Goal: Task Accomplishment & Management: Manage account settings

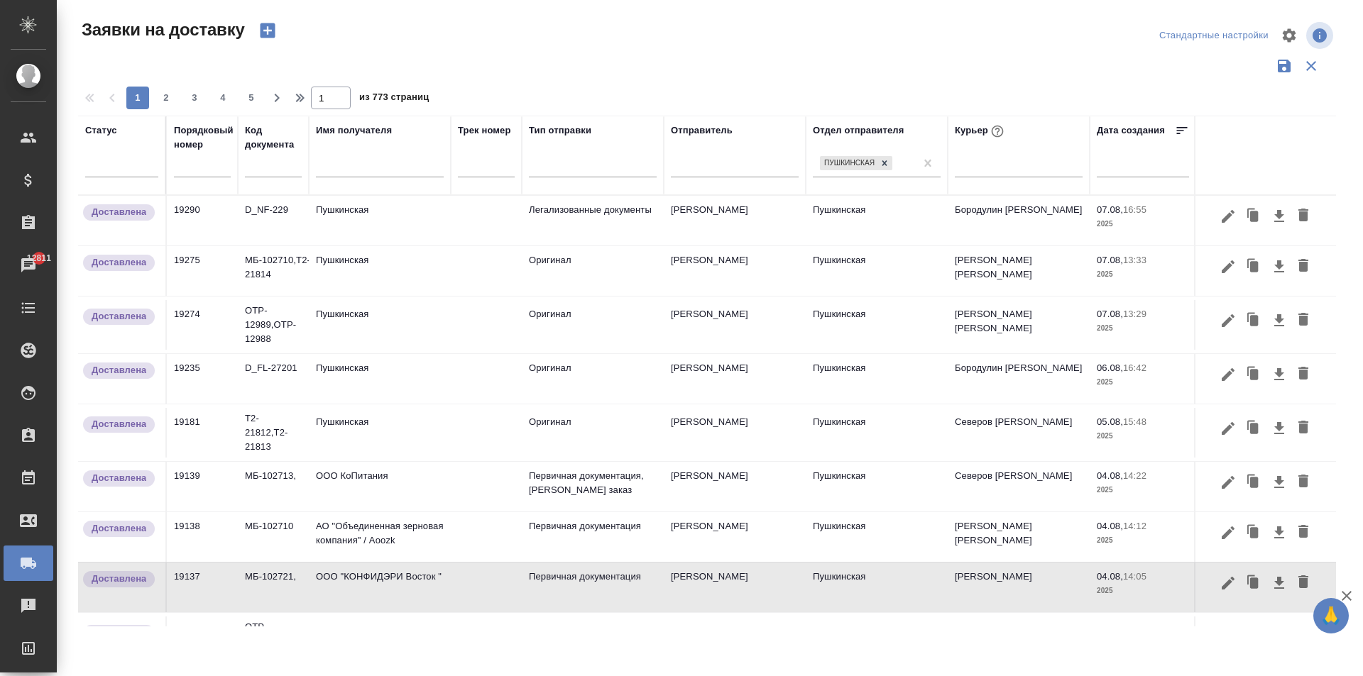
click at [351, 172] on input "text" at bounding box center [380, 168] width 128 height 18
click at [991, 169] on div at bounding box center [1018, 163] width 128 height 21
type input "f"
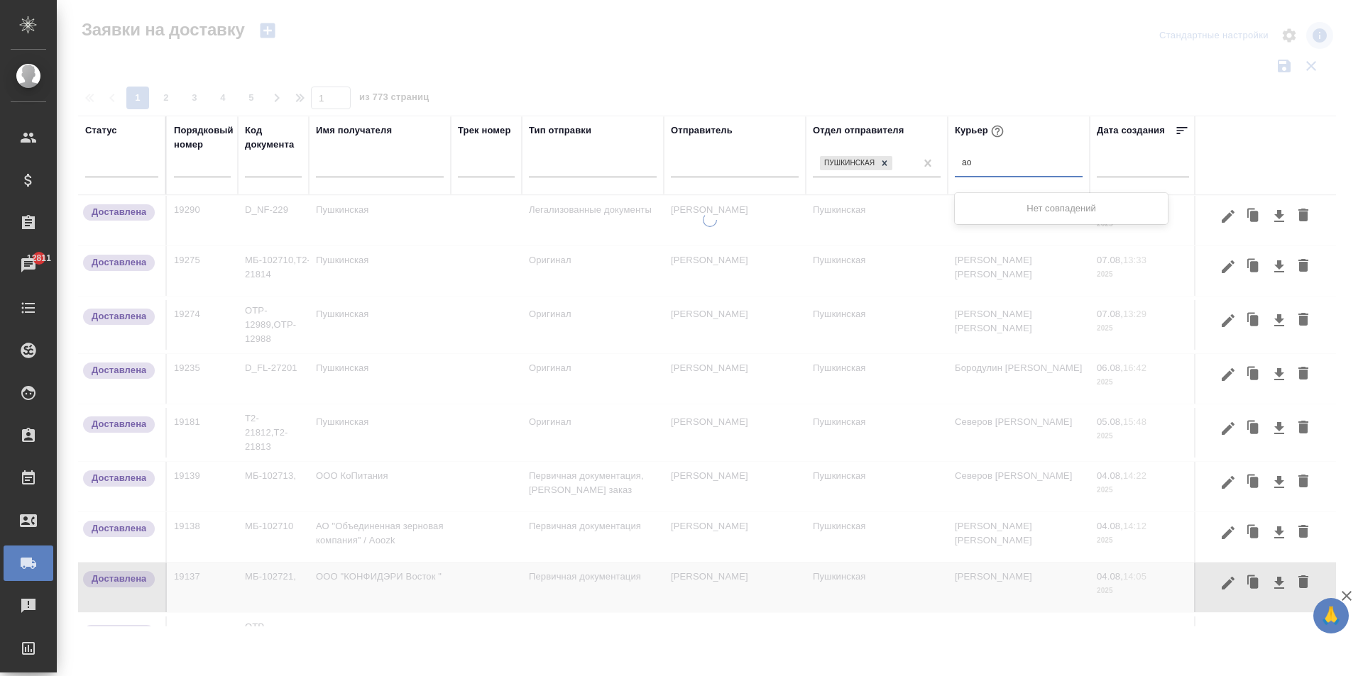
type input "[PERSON_NAME]"
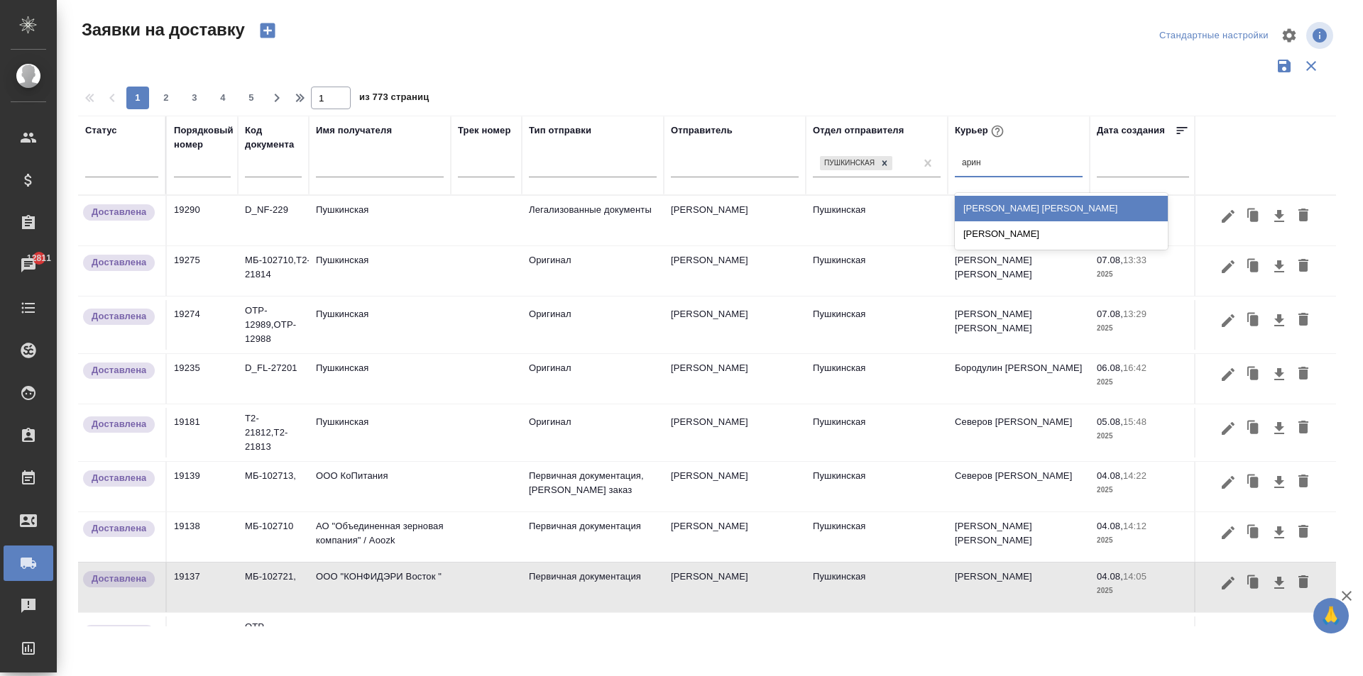
type input "арина"
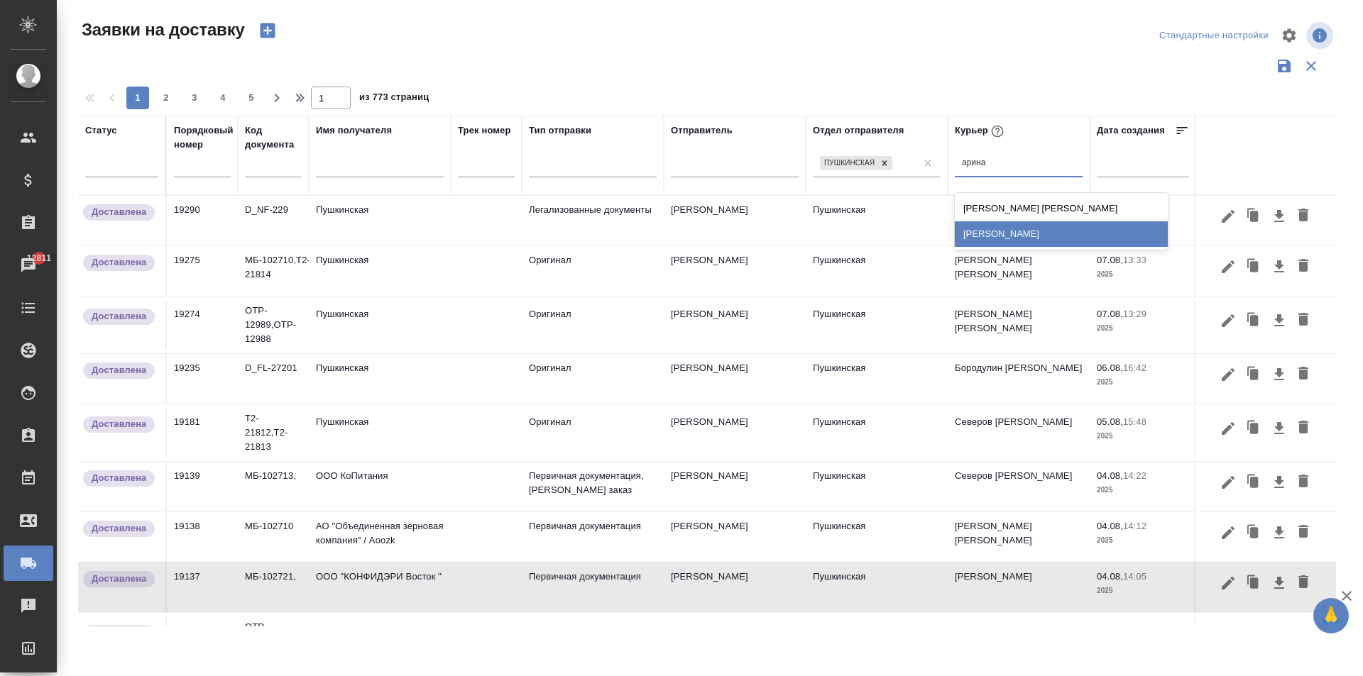
click at [1023, 237] on div "[PERSON_NAME]" at bounding box center [1060, 234] width 213 height 26
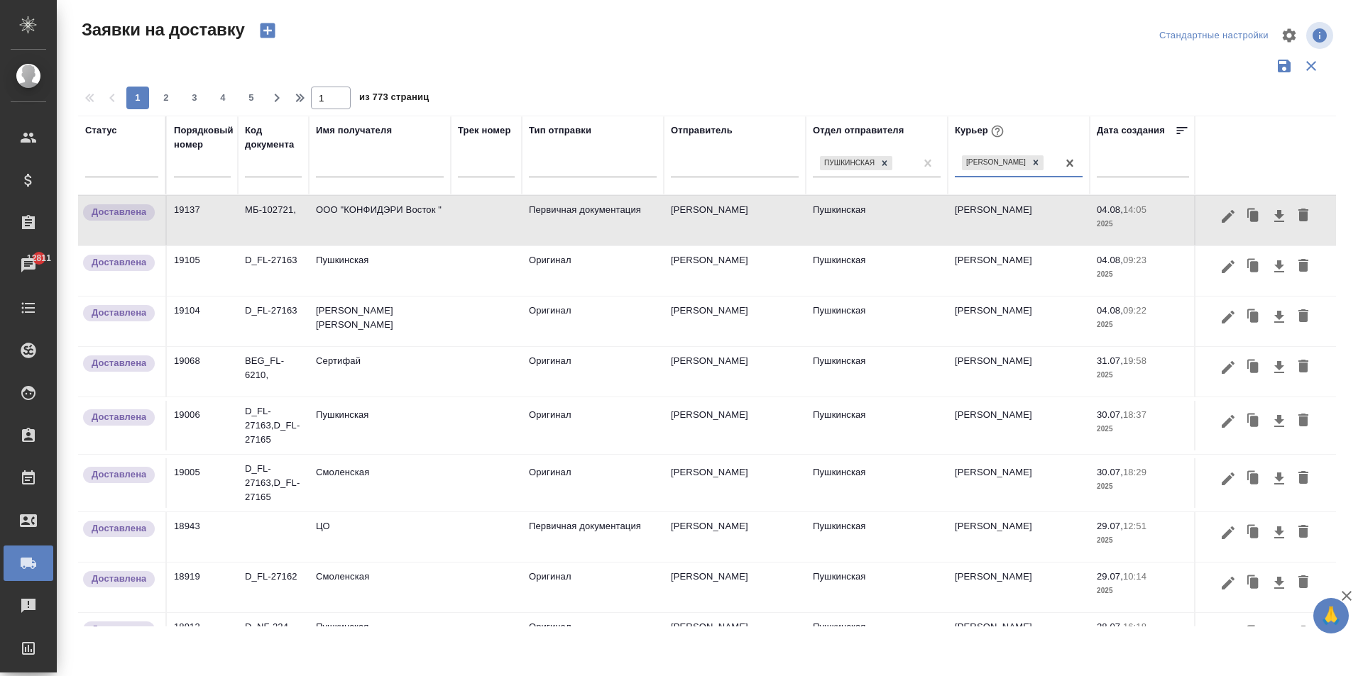
click at [356, 177] on input "text" at bounding box center [380, 168] width 128 height 18
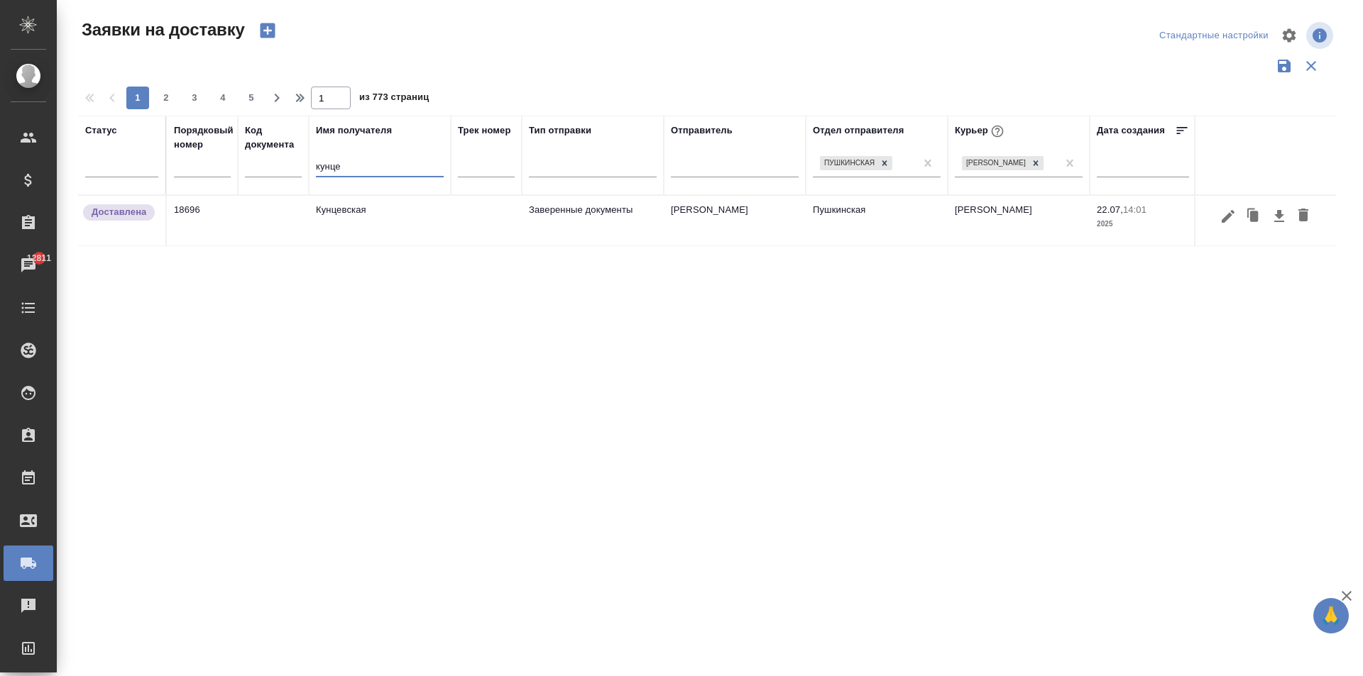
type input "кунце"
click at [391, 231] on td "Кунцевская" at bounding box center [380, 221] width 142 height 50
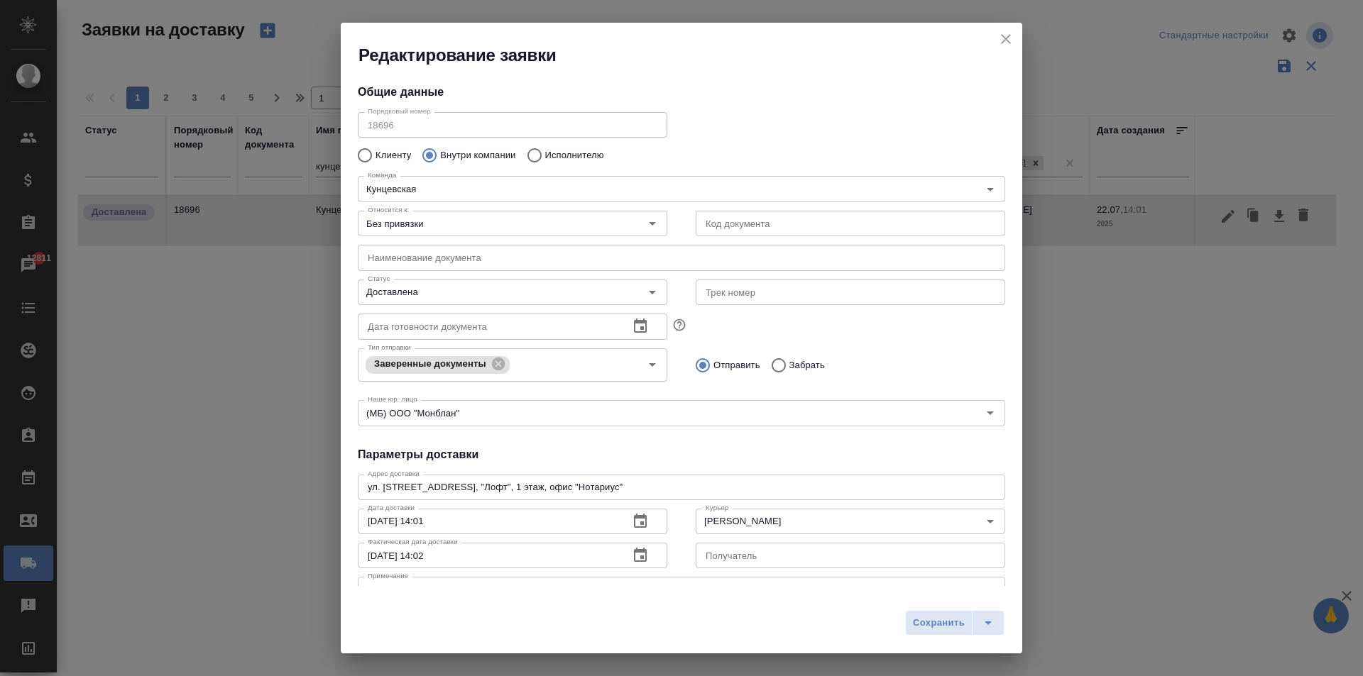
type input "[PERSON_NAME]"
click at [1010, 43] on icon "close" at bounding box center [1006, 39] width 10 height 10
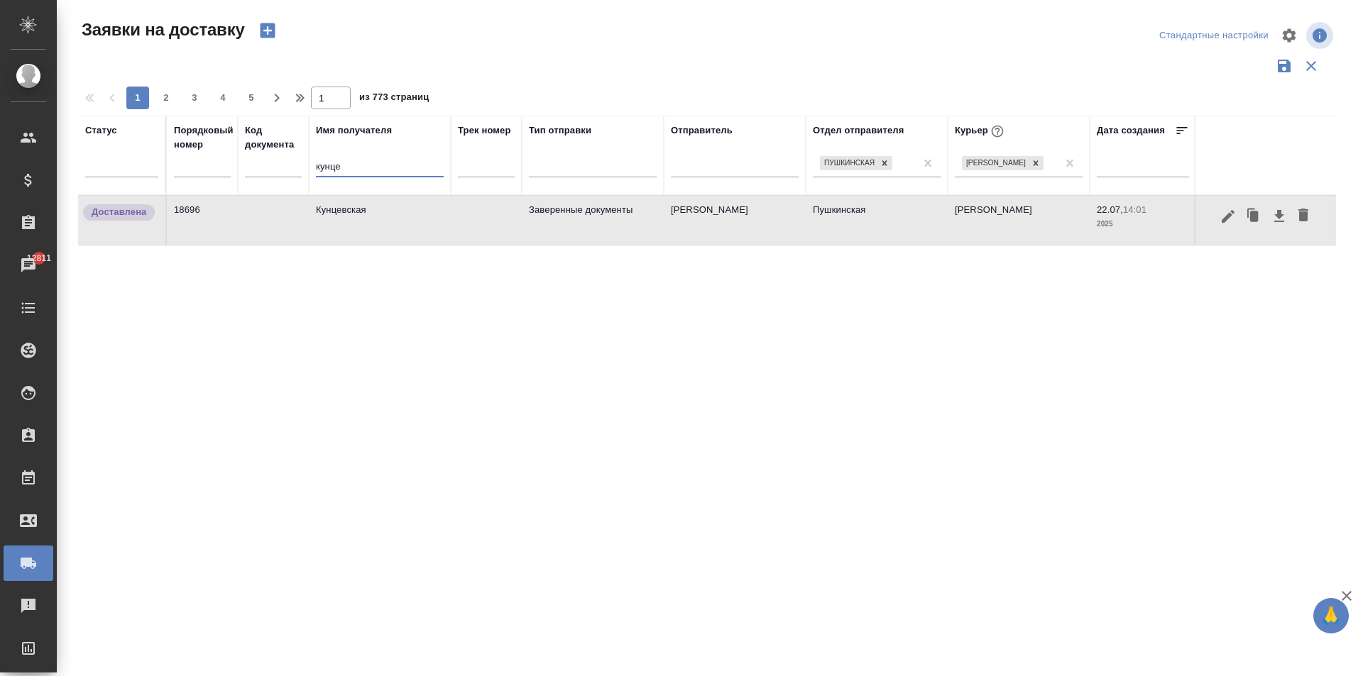
drag, startPoint x: 348, startPoint y: 170, endPoint x: 311, endPoint y: 164, distance: 37.3
click at [311, 164] on th "Имя получателя кунце" at bounding box center [380, 155] width 142 height 79
click at [879, 217] on td "Пушкинская" at bounding box center [876, 221] width 142 height 50
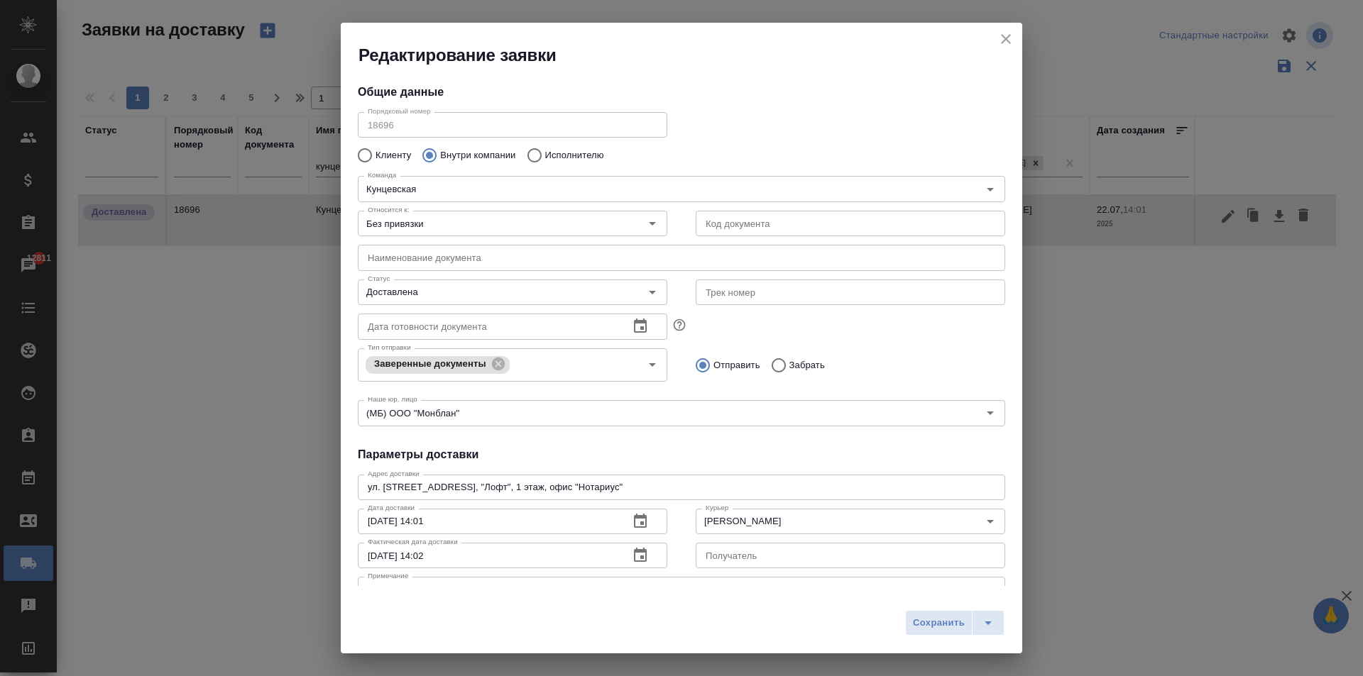
click at [1006, 37] on icon "close" at bounding box center [1005, 39] width 17 height 17
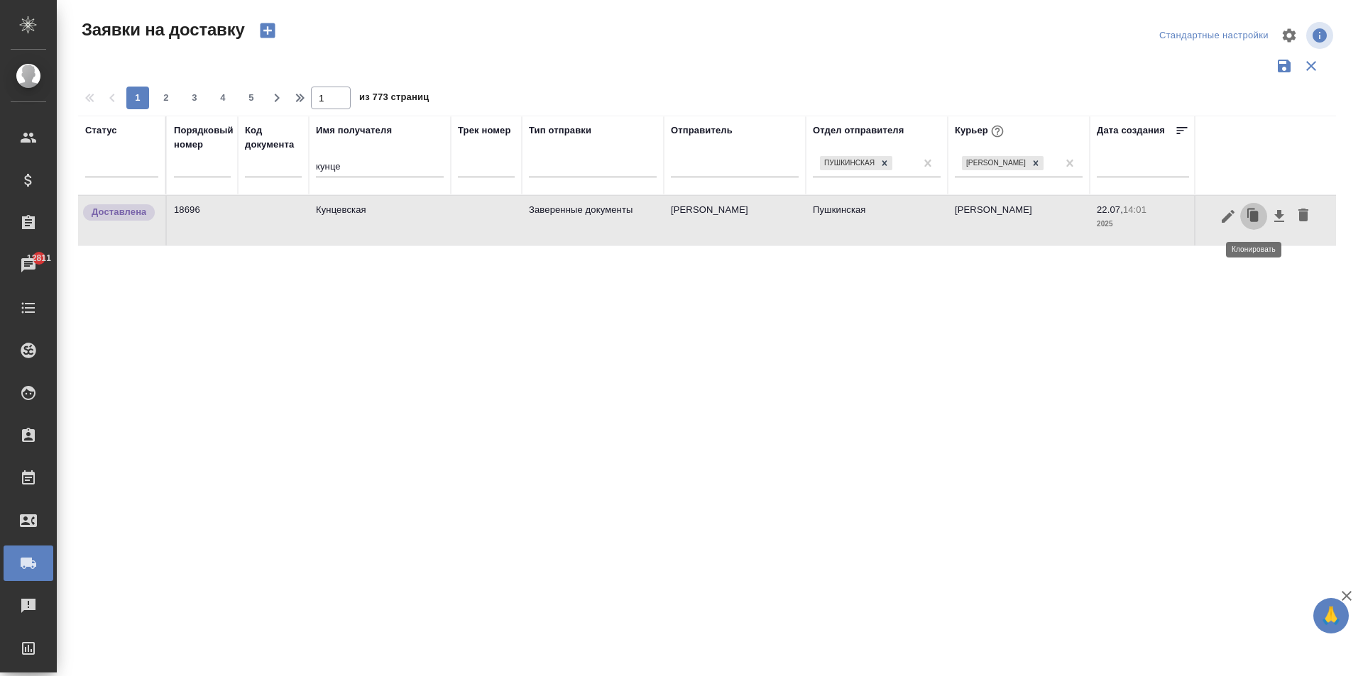
click at [1251, 219] on icon "button" at bounding box center [1254, 216] width 9 height 11
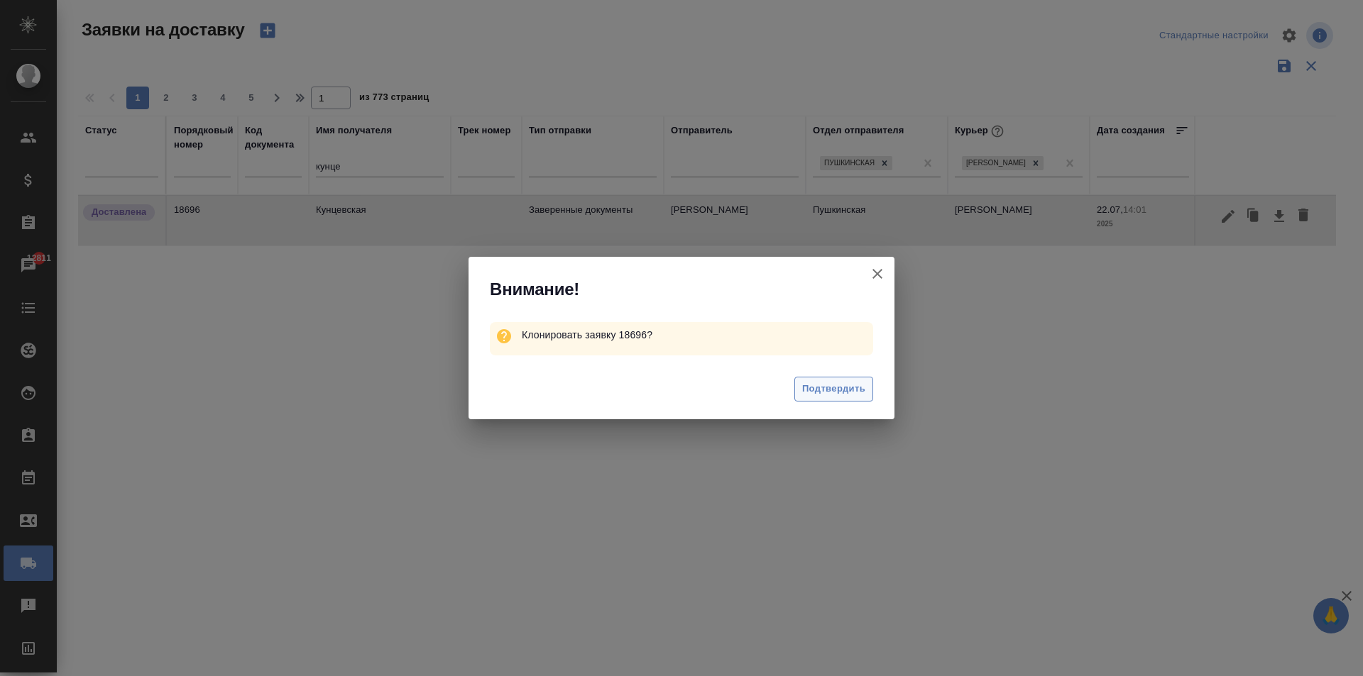
click at [831, 387] on span "Подтвердить" at bounding box center [833, 389] width 63 height 16
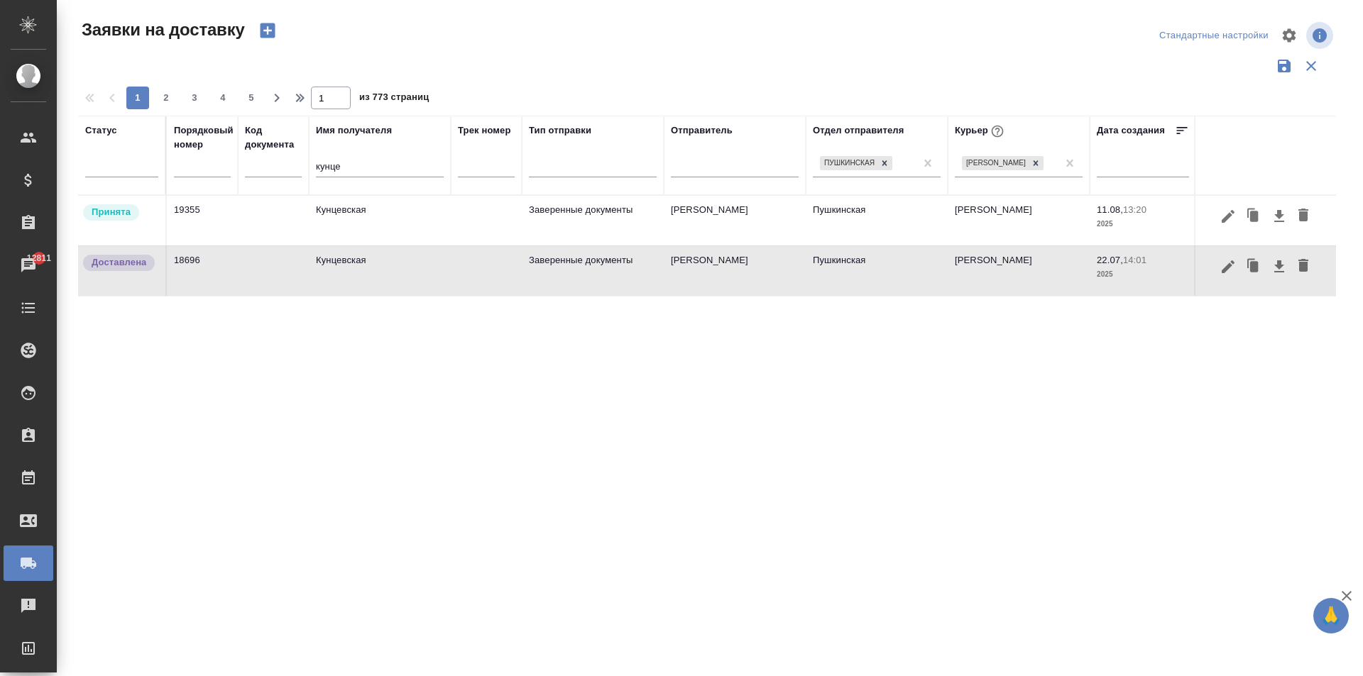
click at [543, 224] on td "Заверенные документы" at bounding box center [593, 221] width 142 height 50
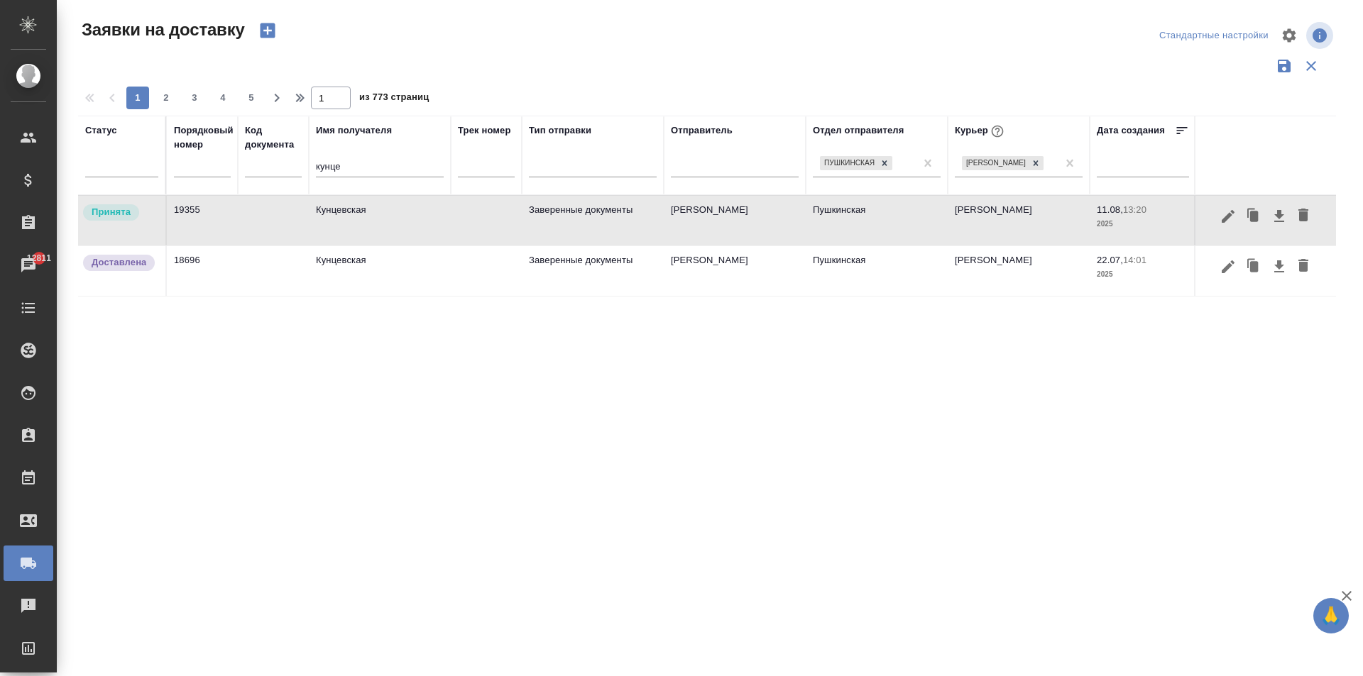
click at [543, 224] on td "Заверенные документы" at bounding box center [593, 221] width 142 height 50
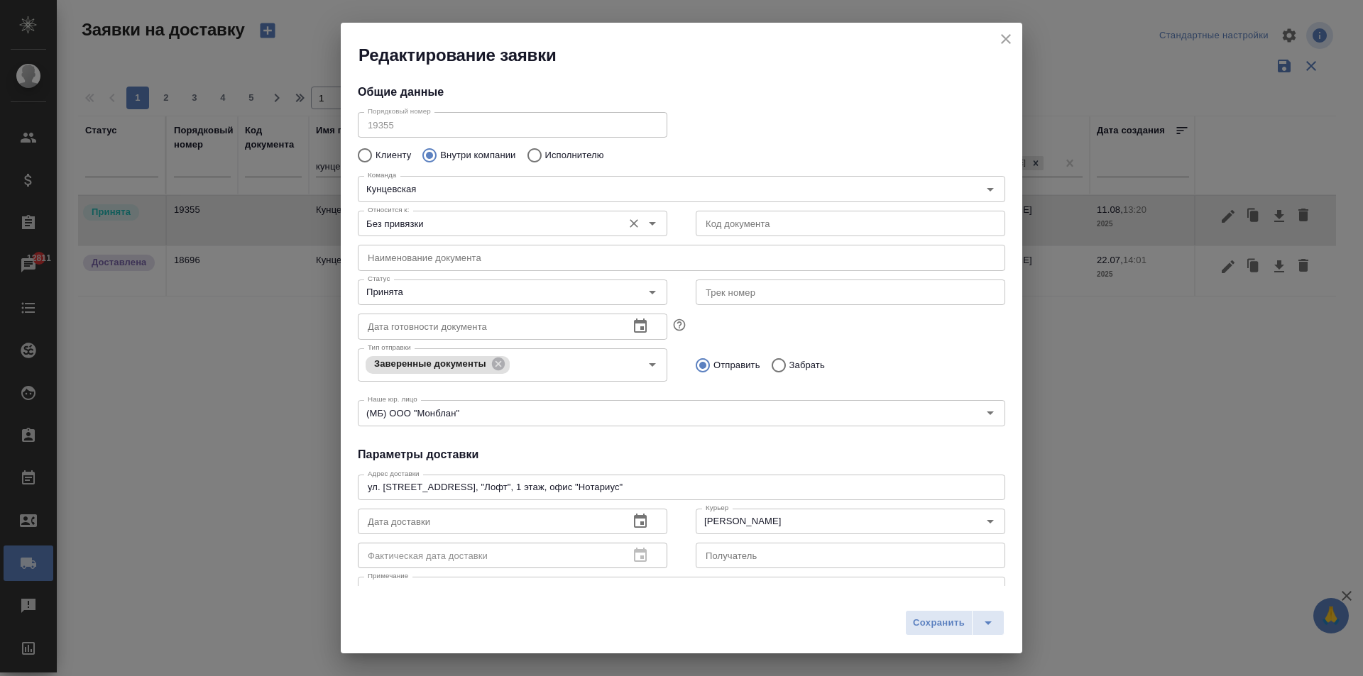
click at [421, 222] on input "Без привязки" at bounding box center [488, 223] width 253 height 17
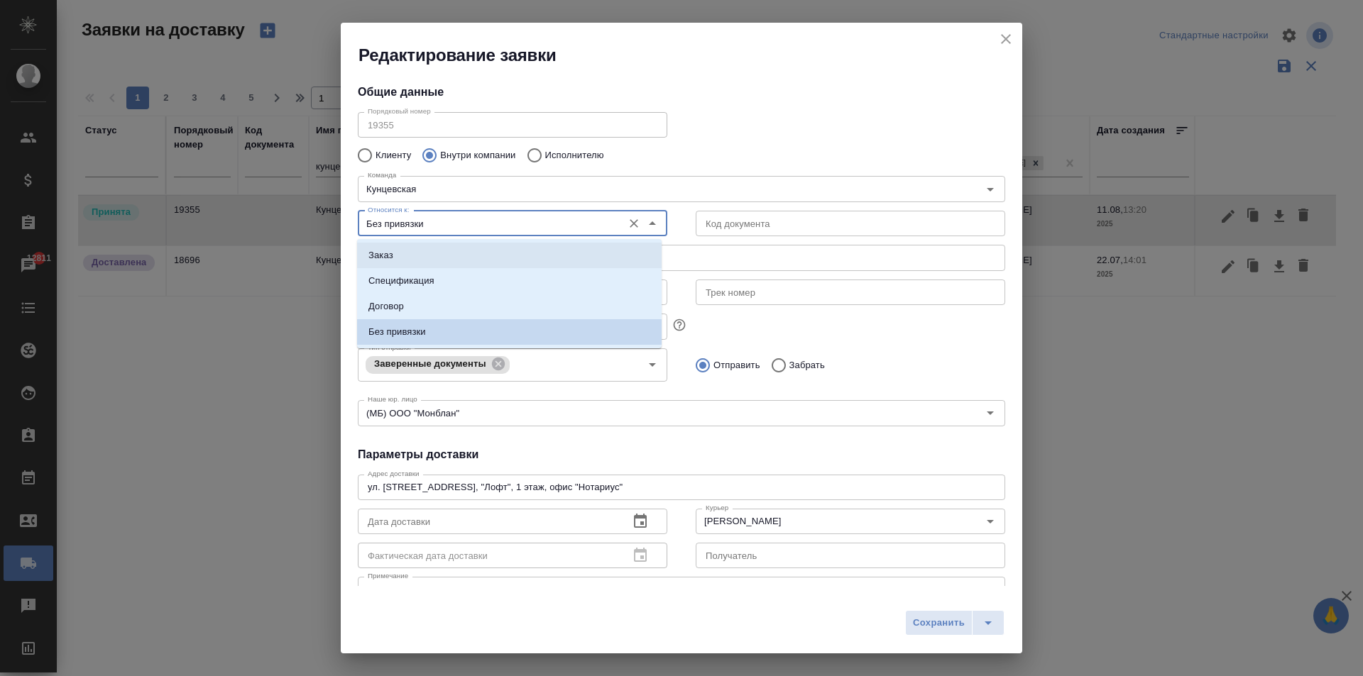
click at [424, 248] on li "Заказ" at bounding box center [509, 256] width 304 height 26
type input "Заказ"
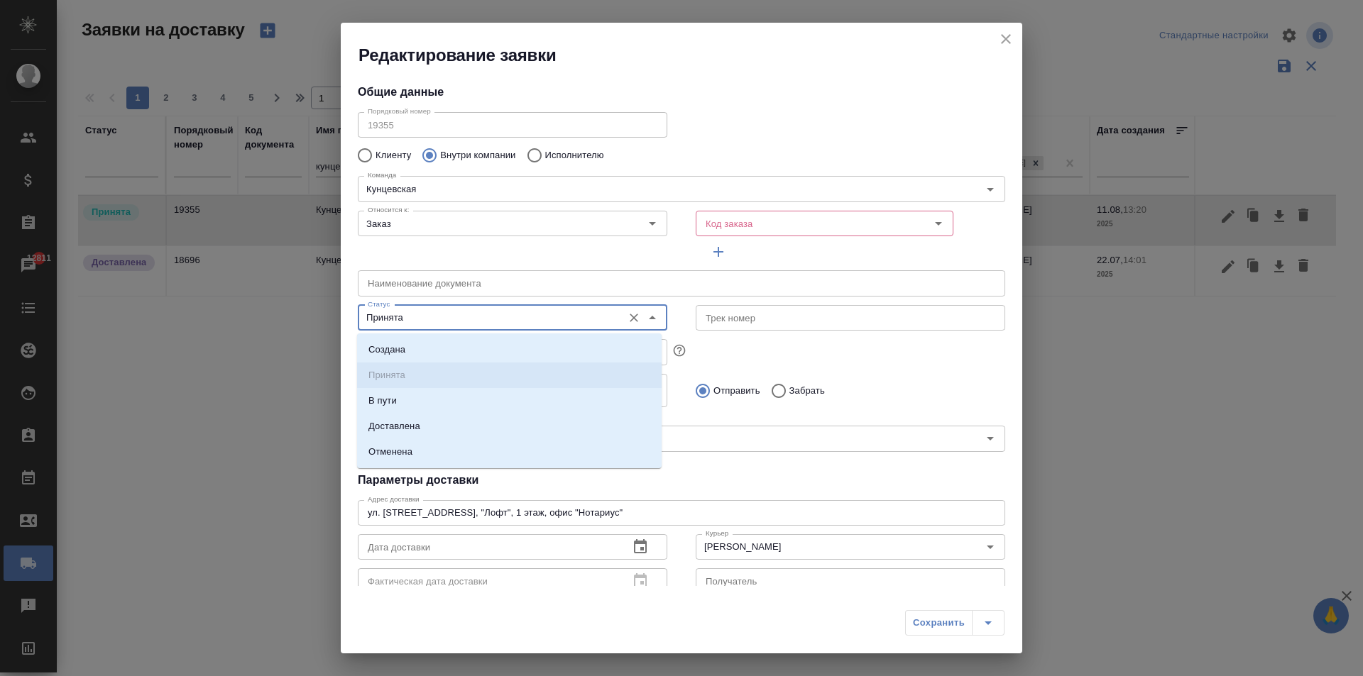
click at [419, 315] on input "Принята" at bounding box center [488, 317] width 253 height 17
click at [419, 317] on input "Принята" at bounding box center [488, 317] width 253 height 17
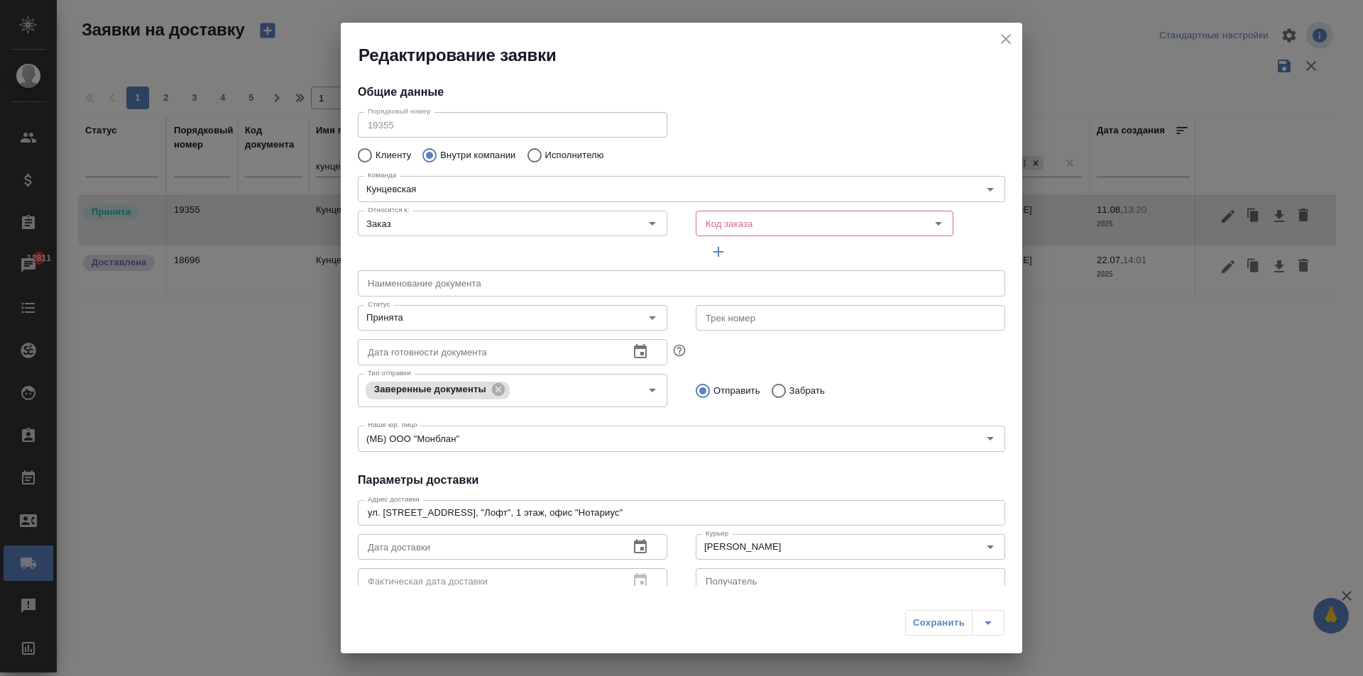
click at [783, 131] on div "Порядковый номер 19355 Порядковый номер" at bounding box center [681, 123] width 676 height 62
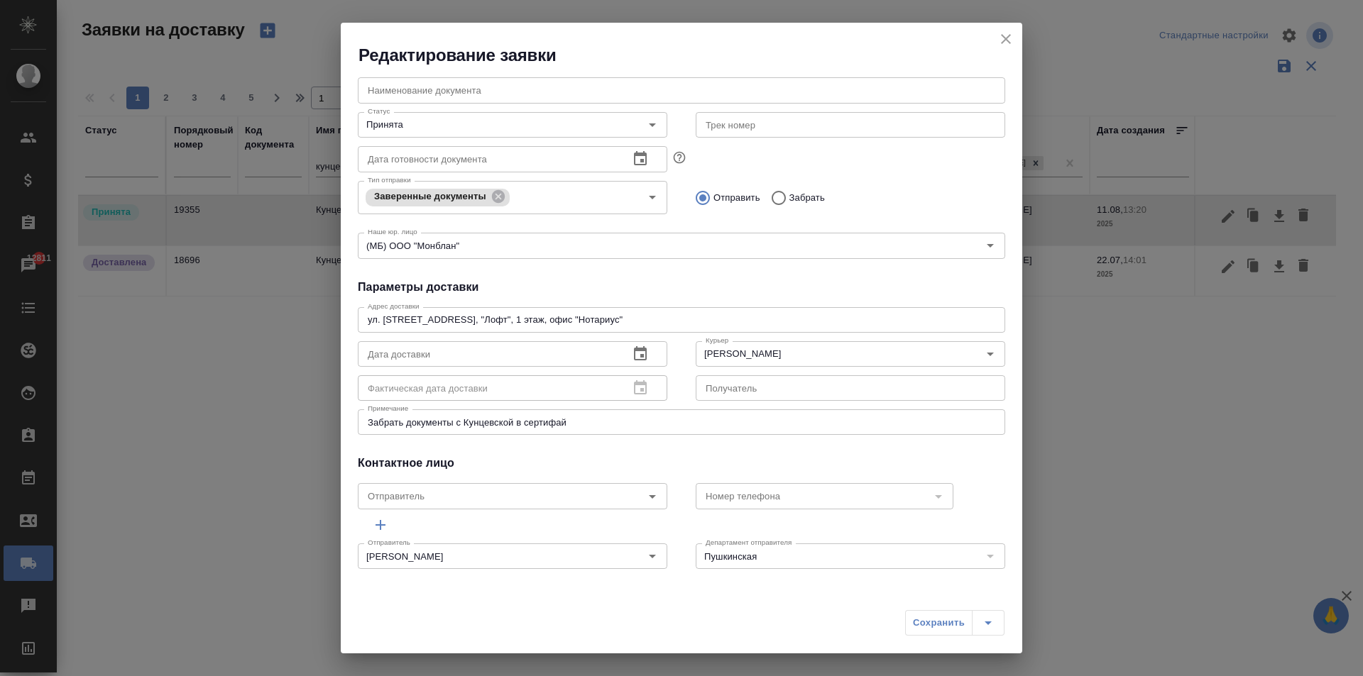
click at [639, 353] on icon "button" at bounding box center [640, 354] width 17 height 17
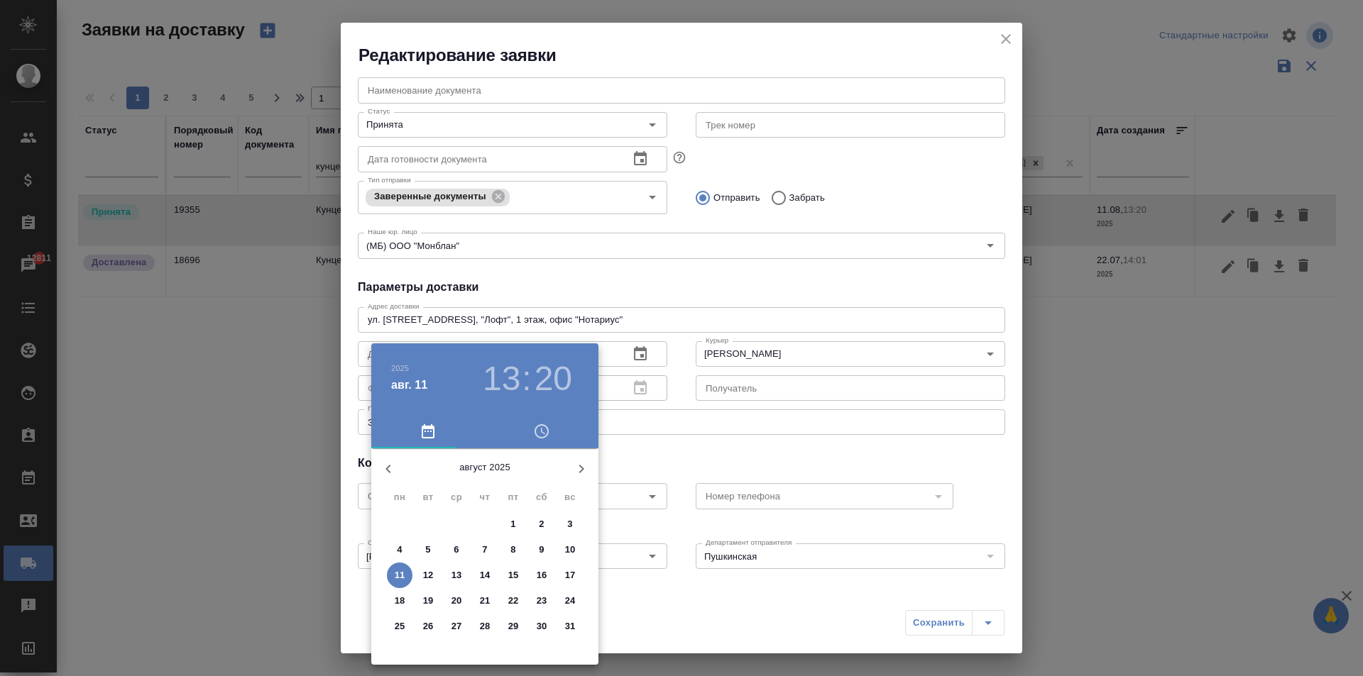
click at [397, 572] on p "11" at bounding box center [400, 575] width 11 height 14
type input "[DATE] 13:20"
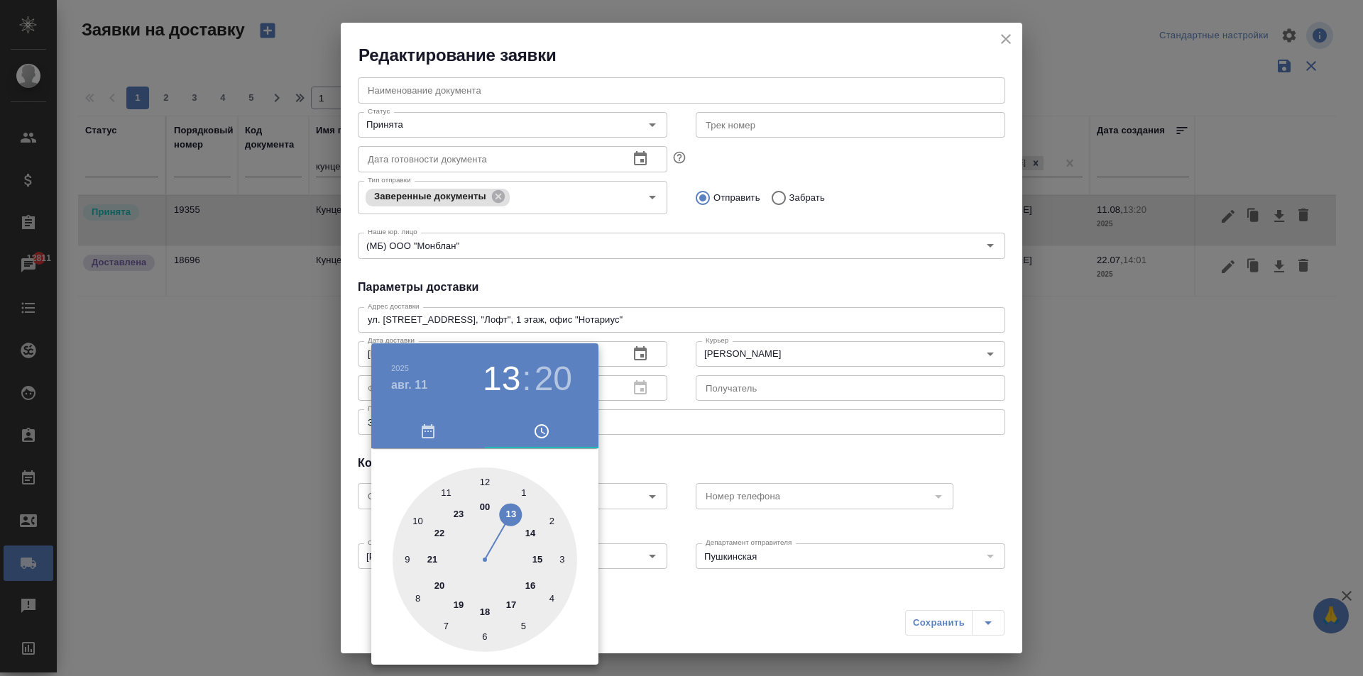
click at [842, 470] on div at bounding box center [681, 338] width 1363 height 676
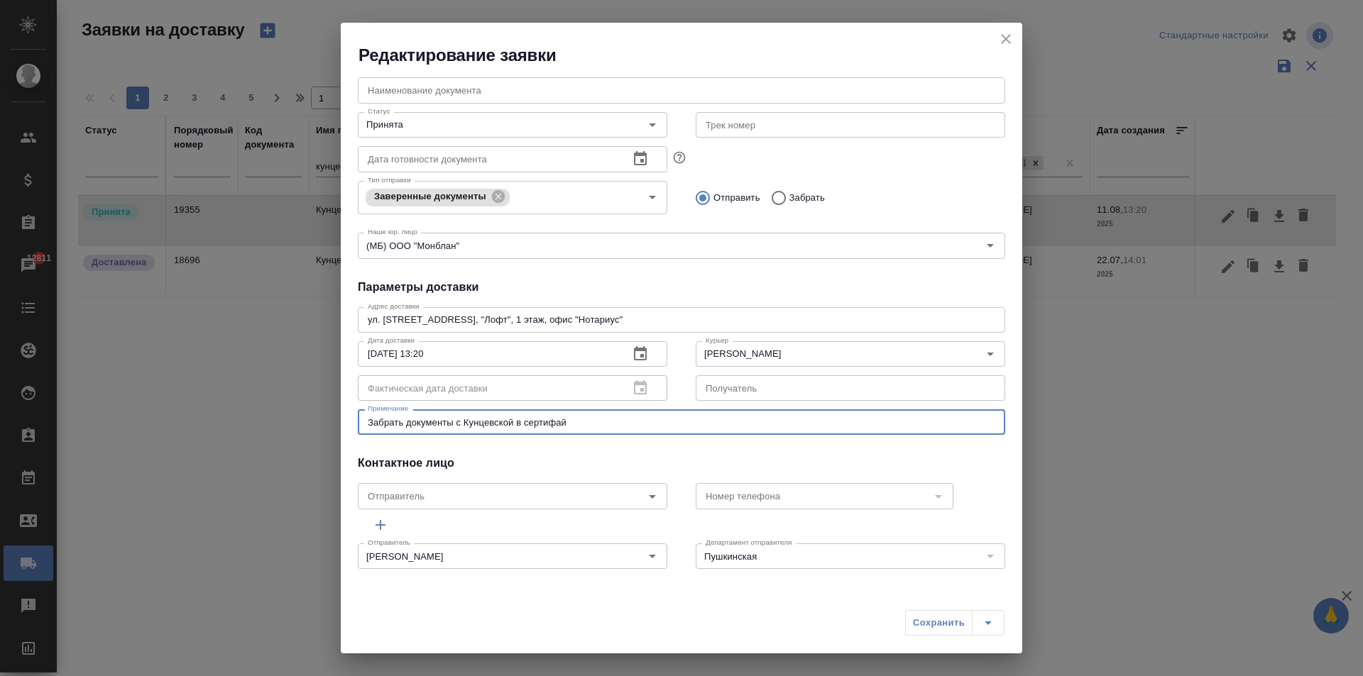
drag, startPoint x: 584, startPoint y: 424, endPoint x: 251, endPoint y: 397, distance: 334.6
click at [251, 397] on div "Редактирование заявки Общие данные Порядковый номер 19355 Порядковый номер Клие…" at bounding box center [681, 338] width 1363 height 676
type textarea "Документы для Минюст с пушкинской"
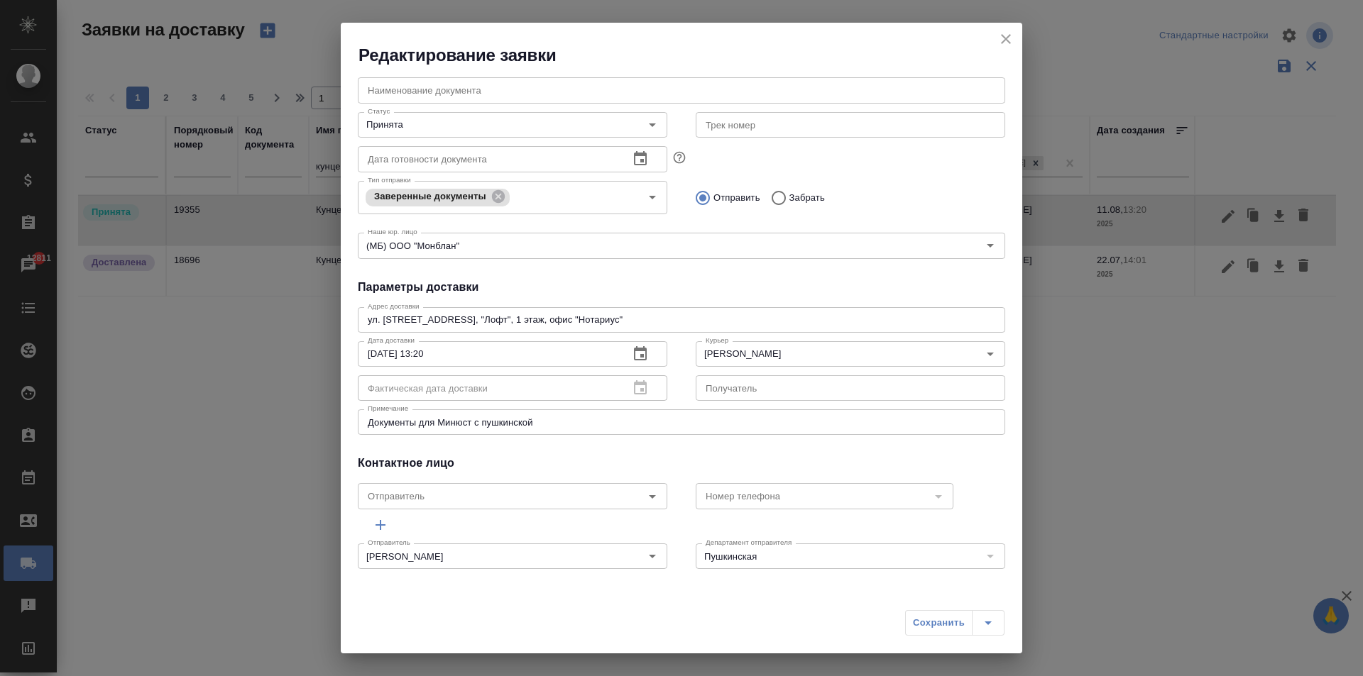
click at [940, 620] on div "Сохранить" at bounding box center [954, 623] width 99 height 26
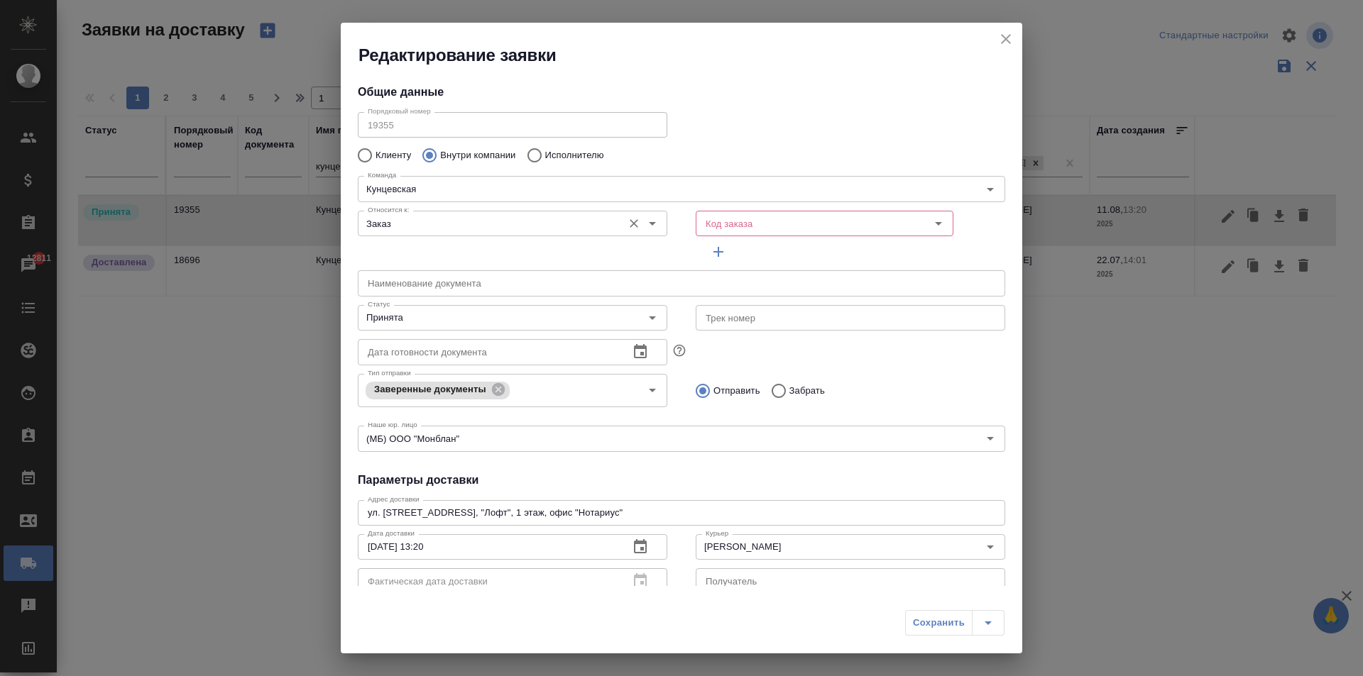
click at [463, 221] on input "Заказ" at bounding box center [488, 223] width 253 height 17
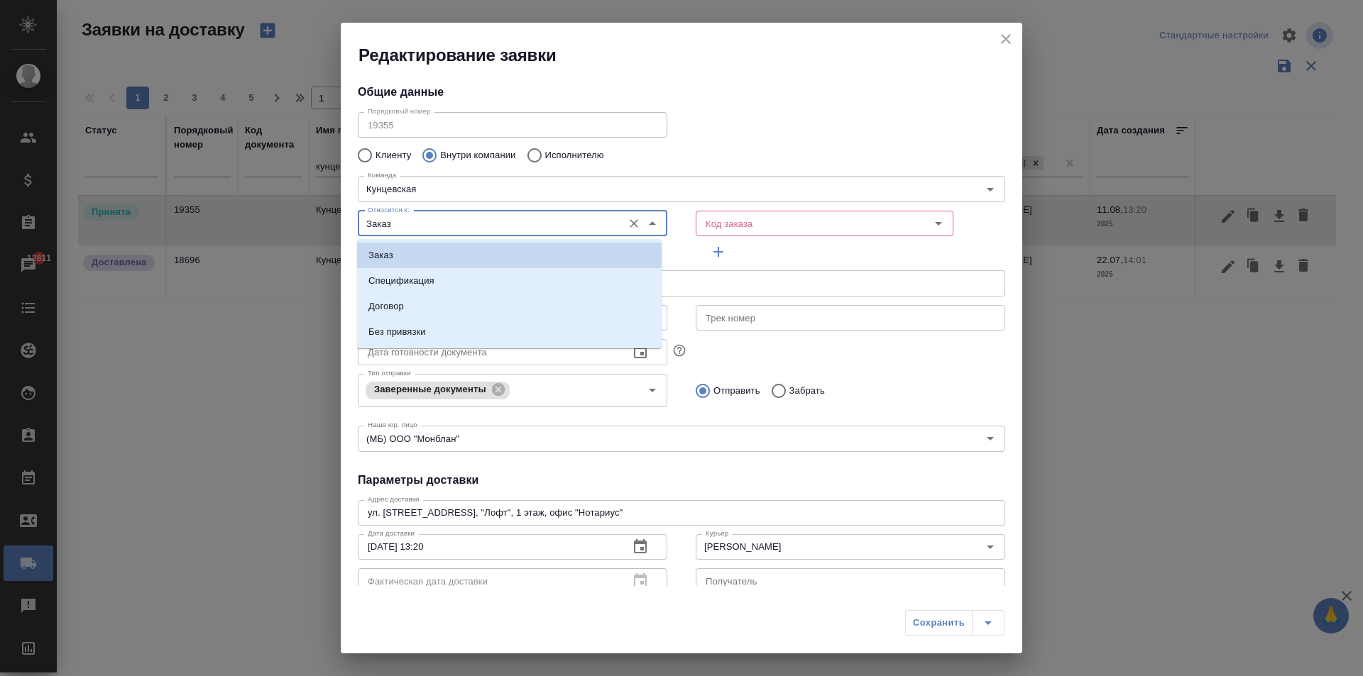
click at [812, 163] on div "Команда Кунцевская Команда" at bounding box center [681, 187] width 676 height 62
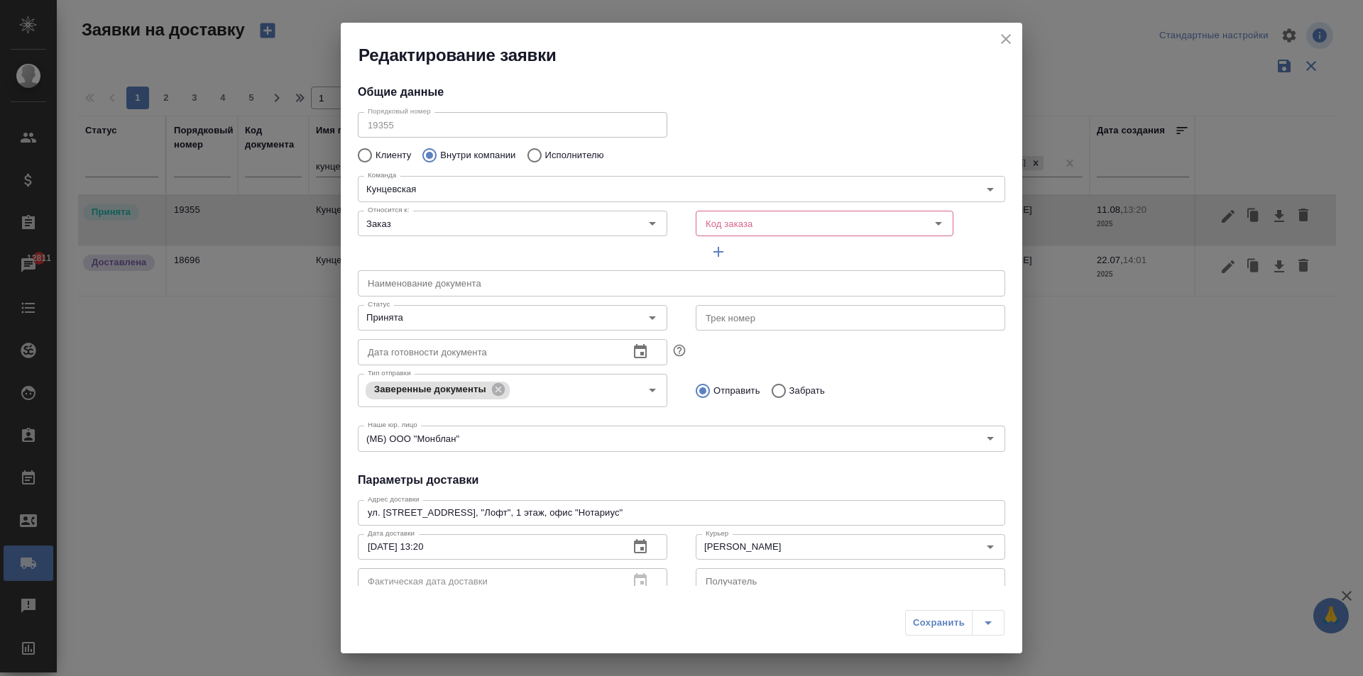
click at [234, 467] on div "Редактирование заявки Общие данные Порядковый номер 19355 Порядковый номер Клие…" at bounding box center [681, 338] width 1363 height 676
